Goal: Navigation & Orientation: Find specific page/section

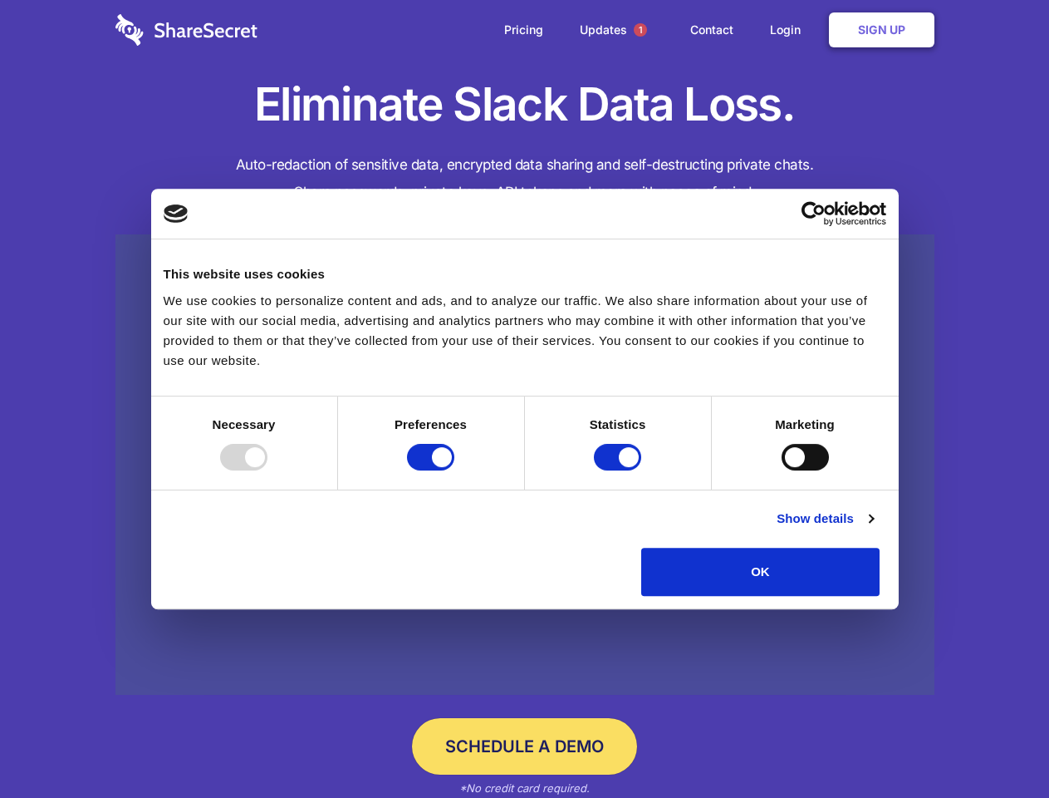
click at [268, 470] on div at bounding box center [243, 457] width 47 height 27
click at [455, 470] on input "Preferences" at bounding box center [430, 457] width 47 height 27
checkbox input "false"
click at [620, 470] on input "Statistics" at bounding box center [617, 457] width 47 height 27
checkbox input "false"
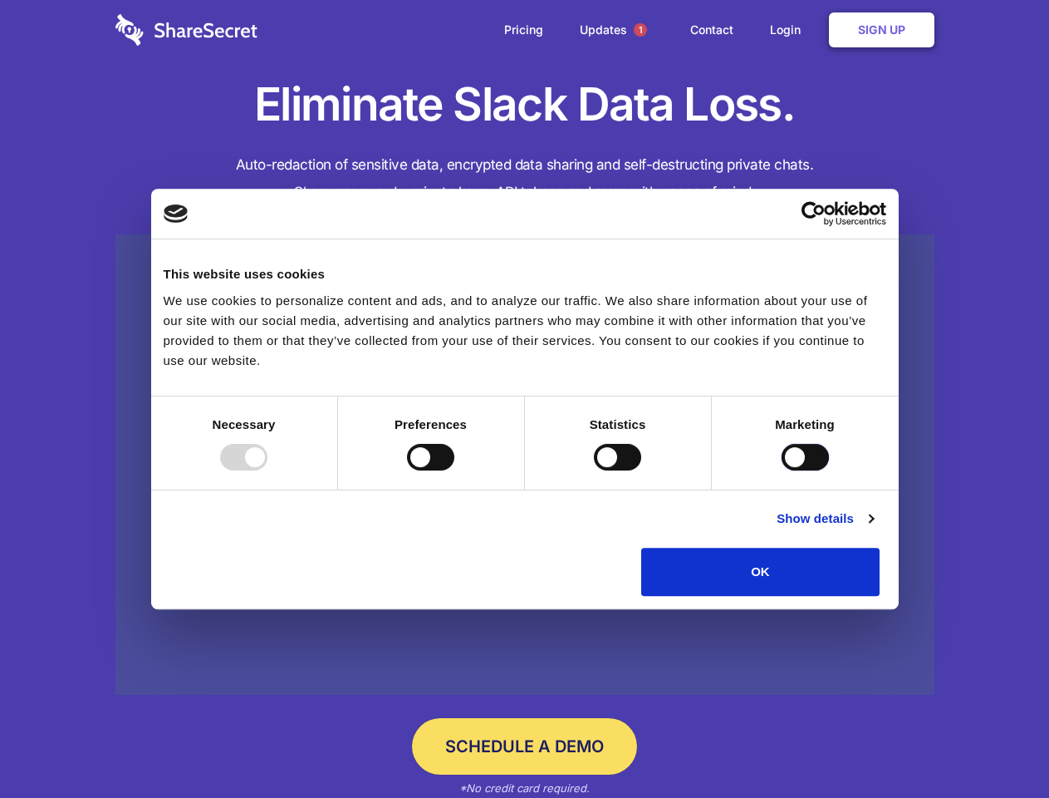
click at [782, 470] on input "Marketing" at bounding box center [805, 457] width 47 height 27
checkbox input "true"
click at [873, 528] on link "Show details" at bounding box center [825, 519] width 96 height 20
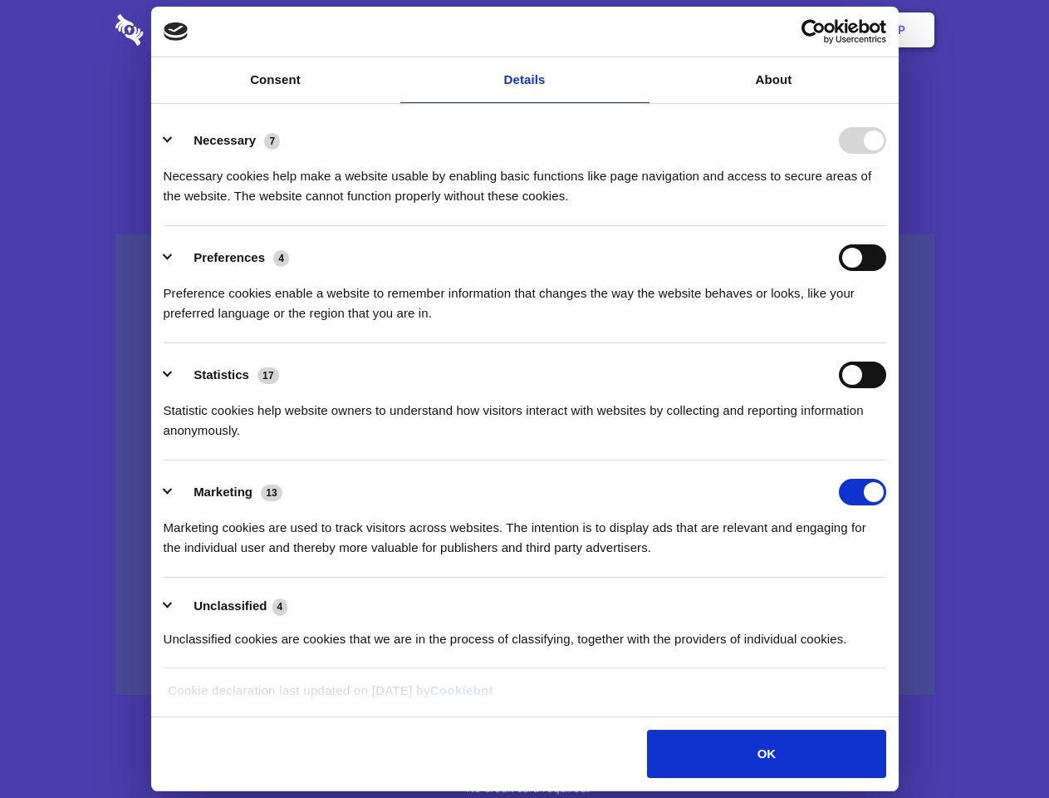
click at [887, 226] on li "Necessary 7 Necessary cookies help make a website usable by enabling basic func…" at bounding box center [525, 167] width 723 height 117
click at [640, 30] on span "1" at bounding box center [640, 29] width 13 height 13
